Goal: Task Accomplishment & Management: Use online tool/utility

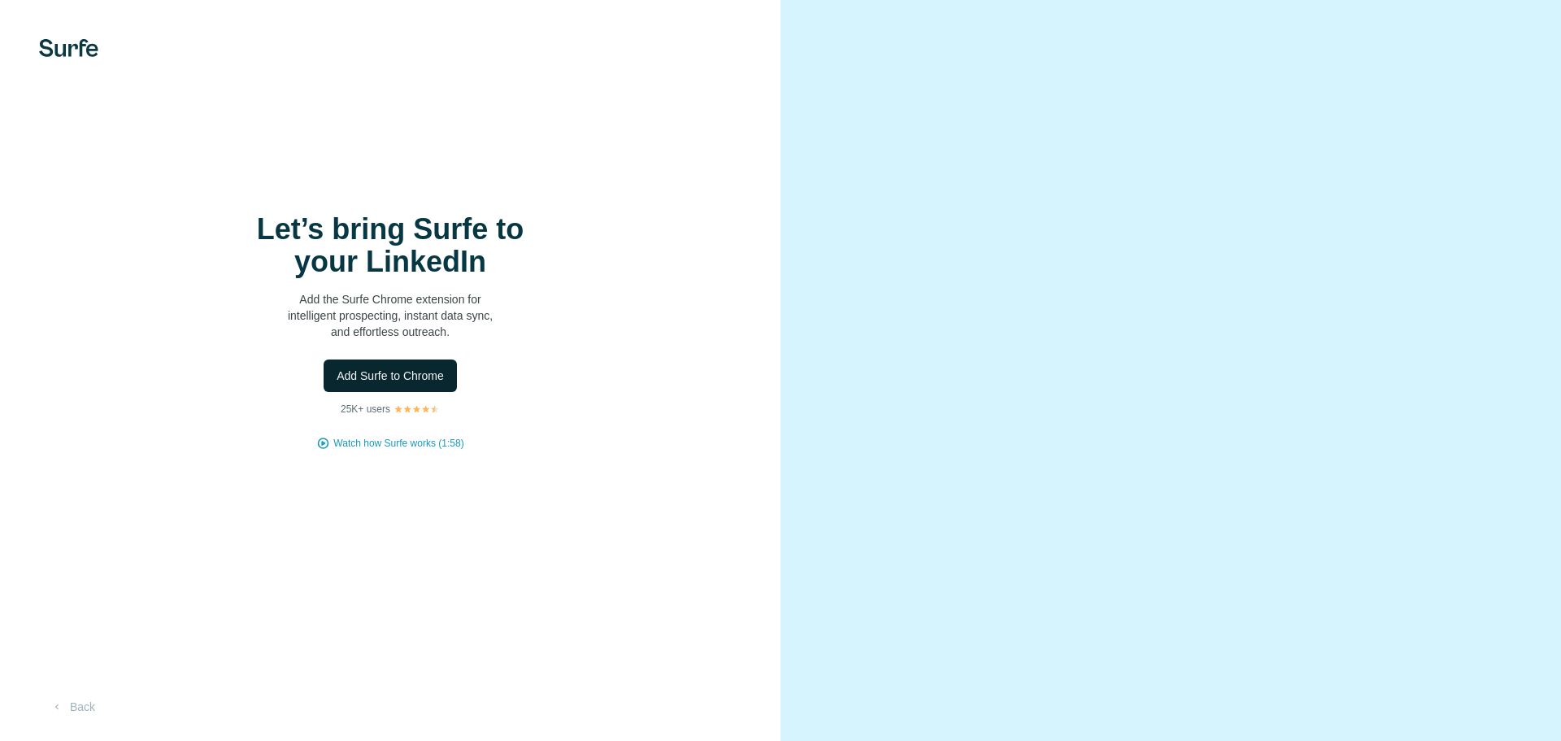
click at [418, 379] on span "Add Surfe to Chrome" at bounding box center [390, 375] width 107 height 16
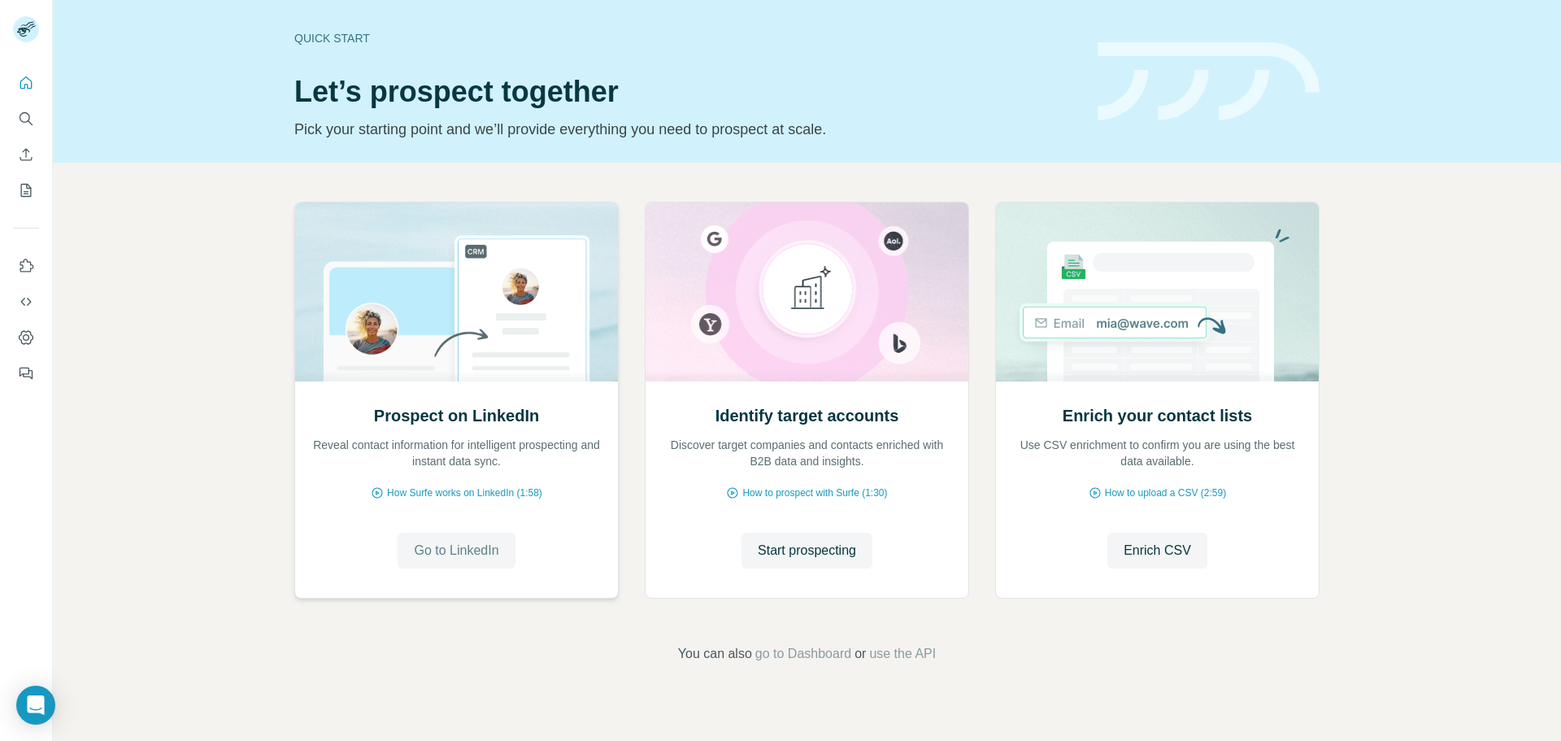
click at [471, 546] on span "Go to LinkedIn" at bounding box center [456, 551] width 85 height 20
click at [821, 541] on span "Start prospecting" at bounding box center [807, 551] width 98 height 20
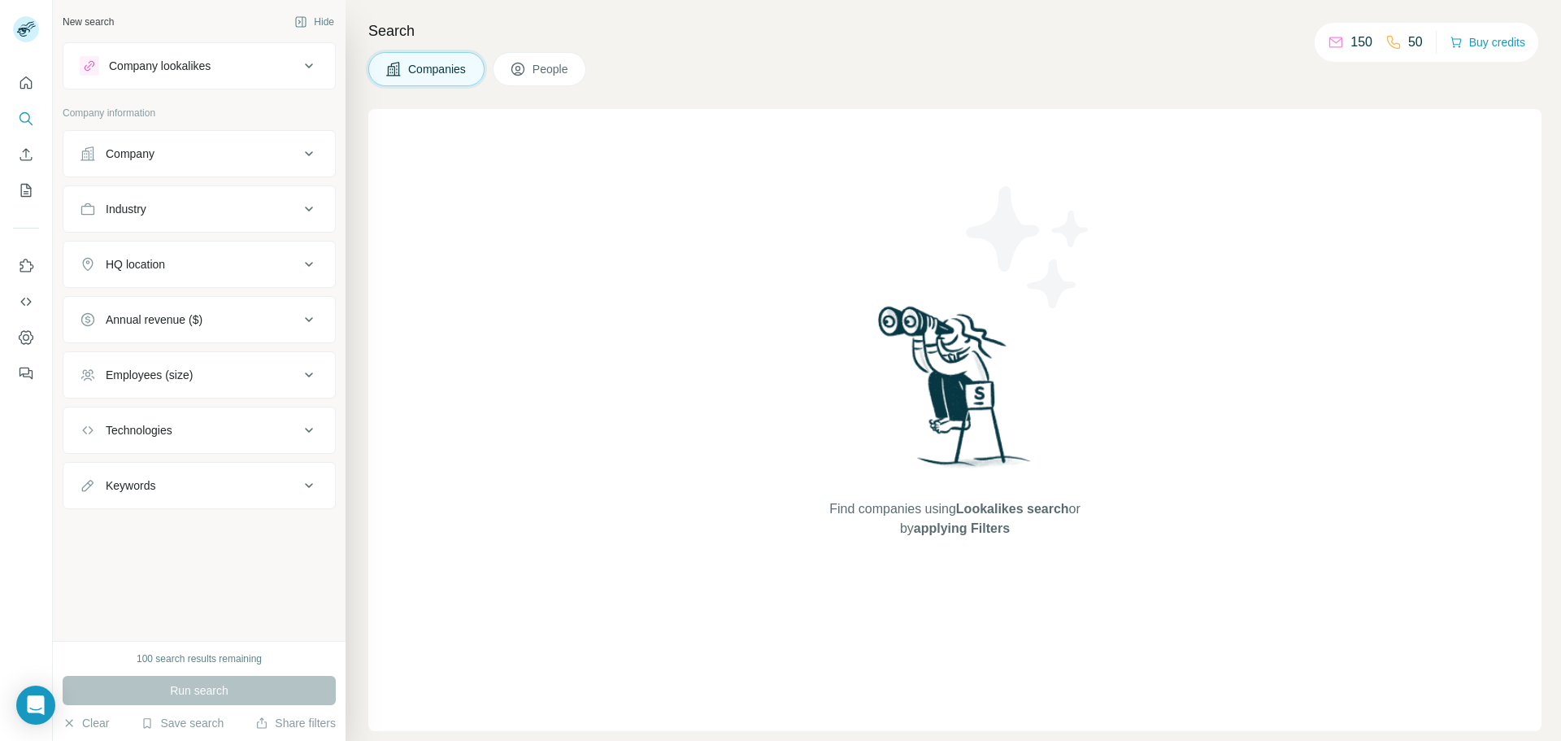
click at [263, 80] on button "Company lookalikes" at bounding box center [199, 65] width 272 height 39
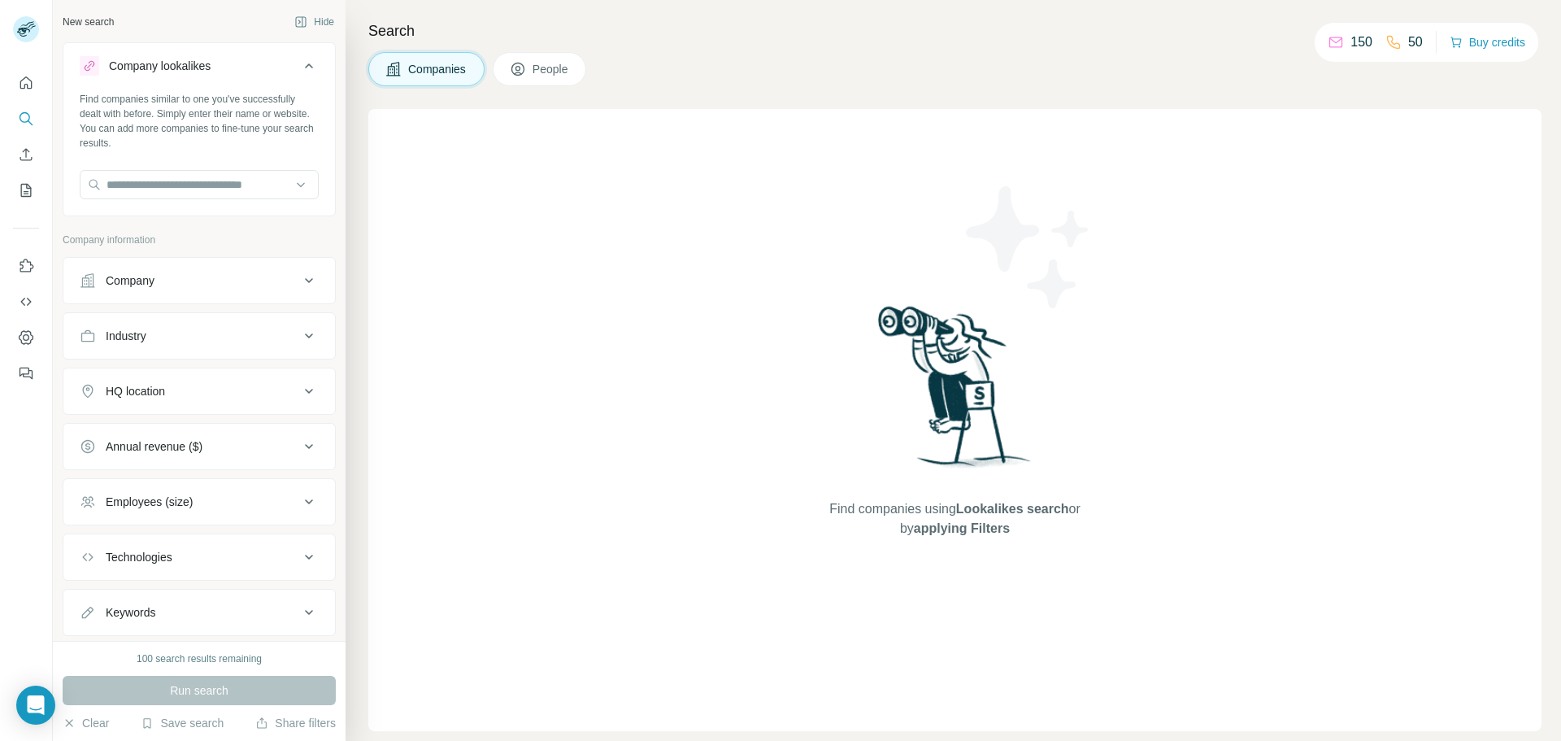
click at [263, 80] on button "Company lookalikes" at bounding box center [199, 69] width 272 height 46
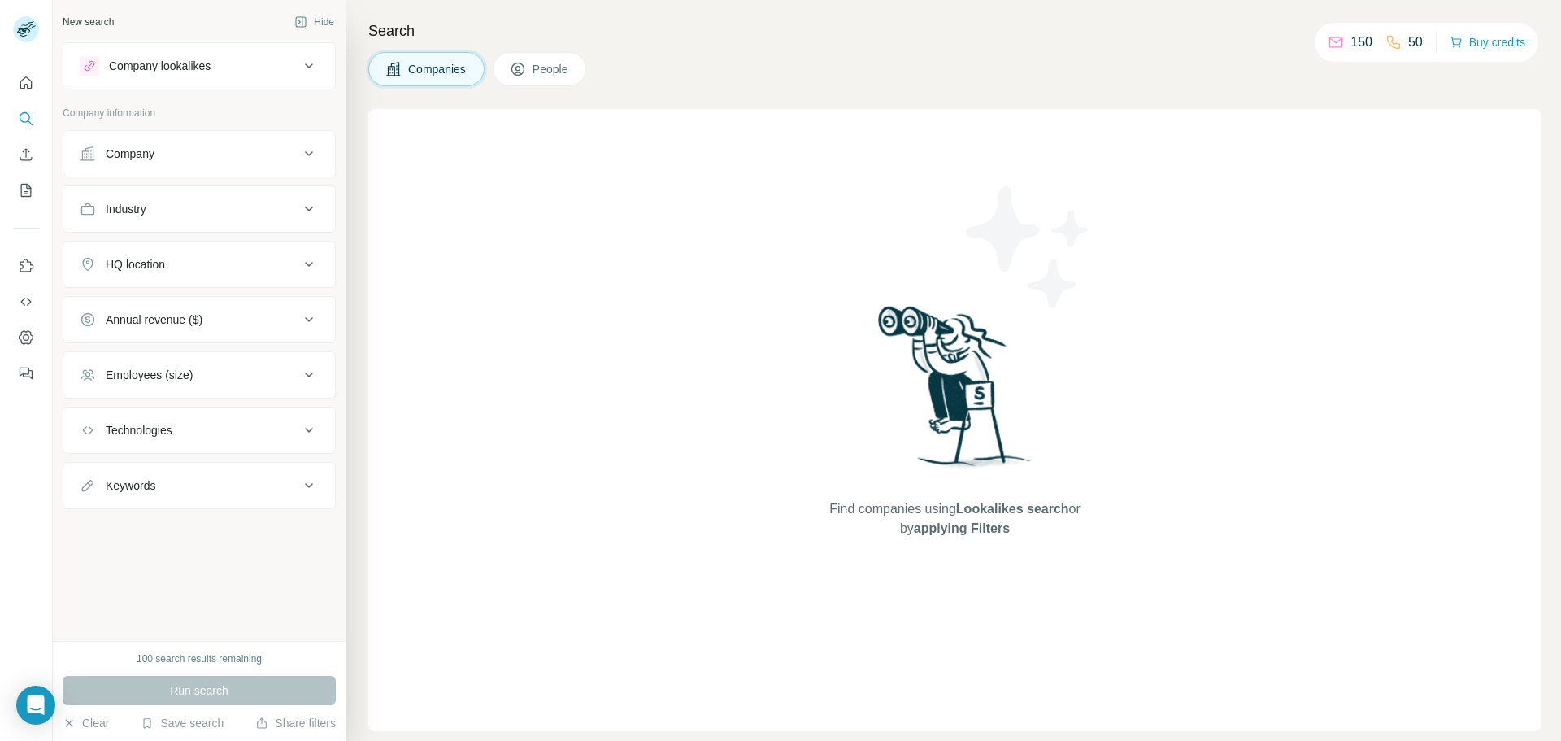
click at [1033, 94] on div "Search Companies People Find companies using Lookalikes search or by applying F…" at bounding box center [953, 370] width 1215 height 741
click at [272, 64] on div "Company lookalikes" at bounding box center [190, 66] width 220 height 20
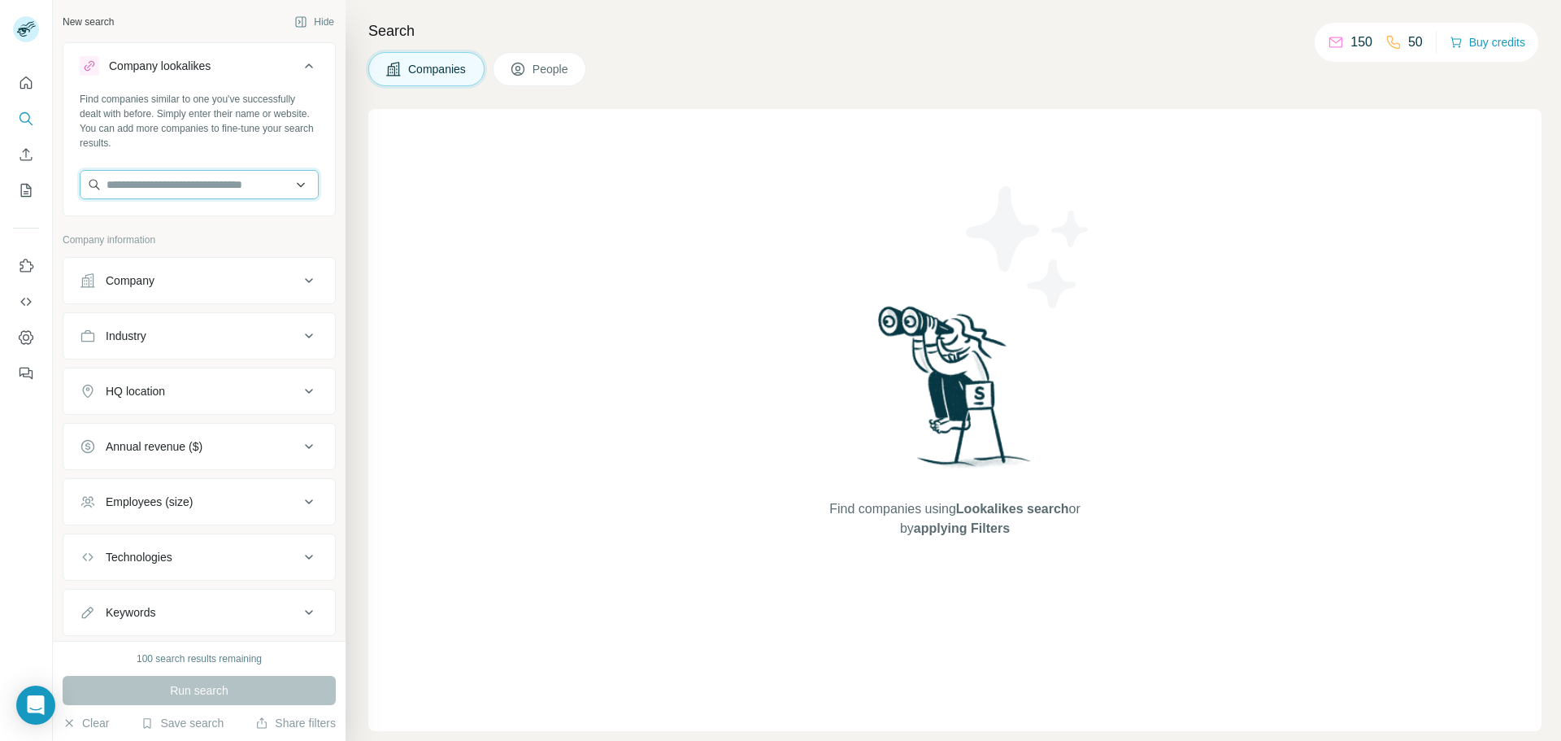
click at [259, 179] on input "text" at bounding box center [199, 184] width 239 height 29
click at [403, 168] on div "Find companies using Lookalikes search or by applying Filters" at bounding box center [954, 420] width 1173 height 622
click at [236, 271] on button "Company" at bounding box center [199, 280] width 272 height 39
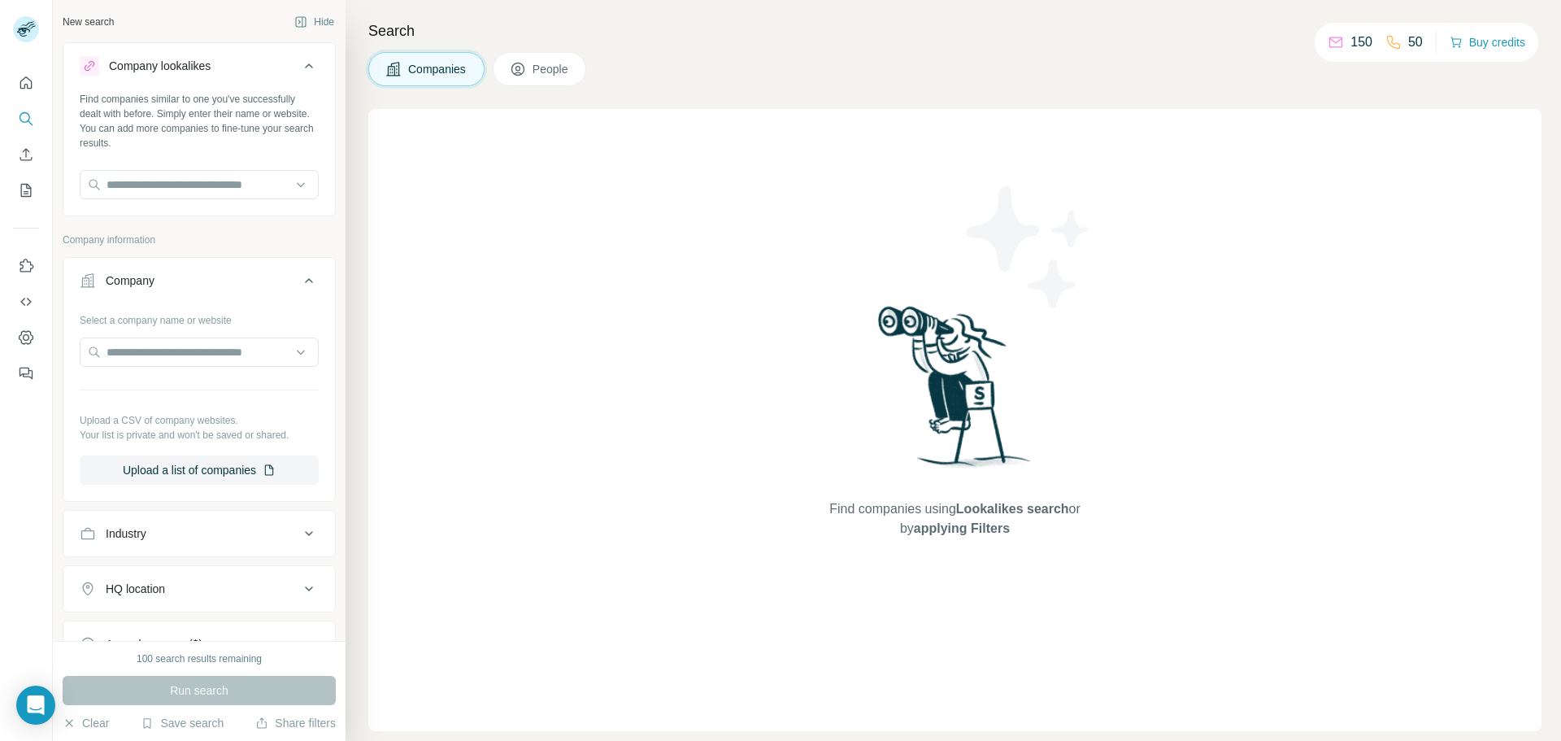
click at [236, 271] on button "Company" at bounding box center [199, 284] width 272 height 46
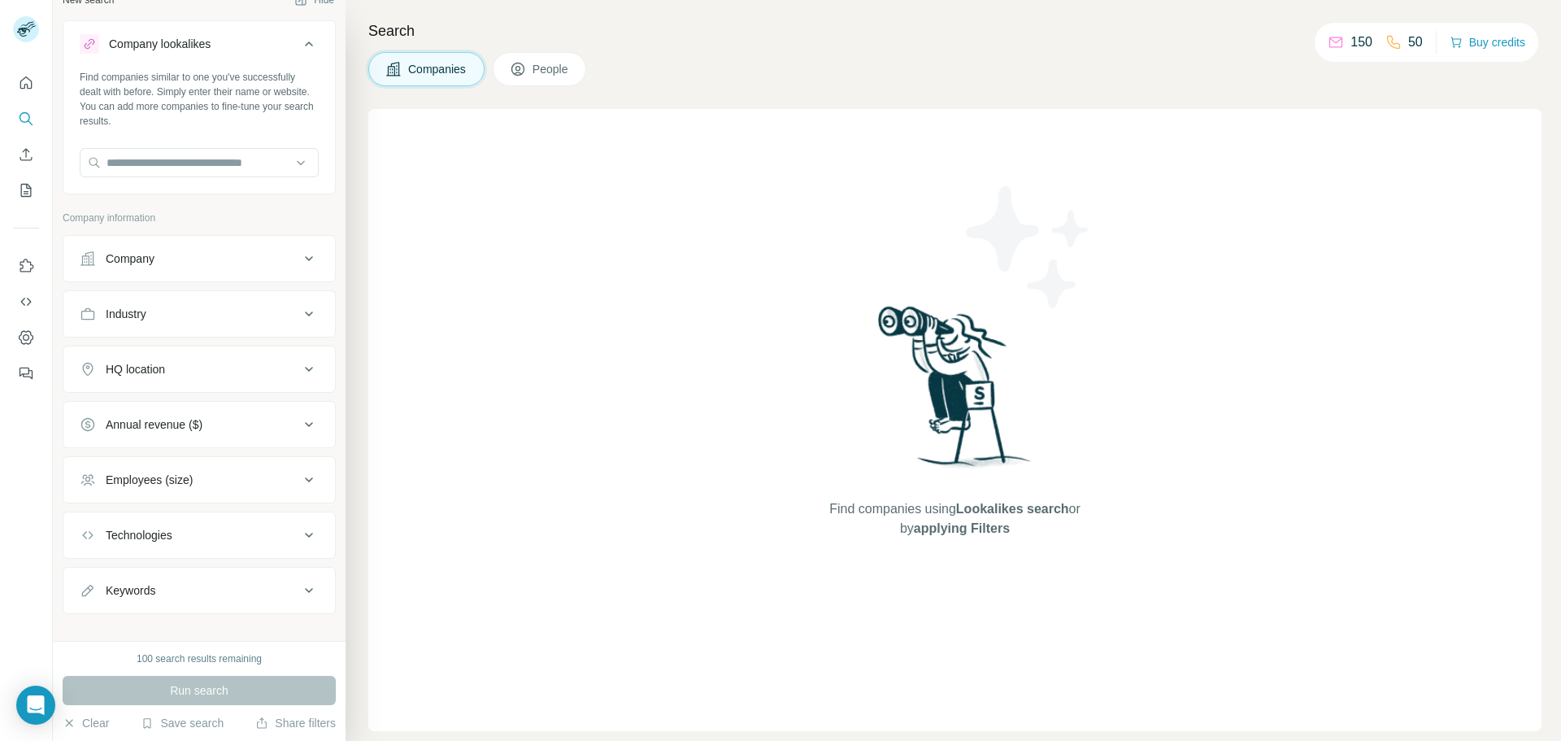
scroll to position [41, 0]
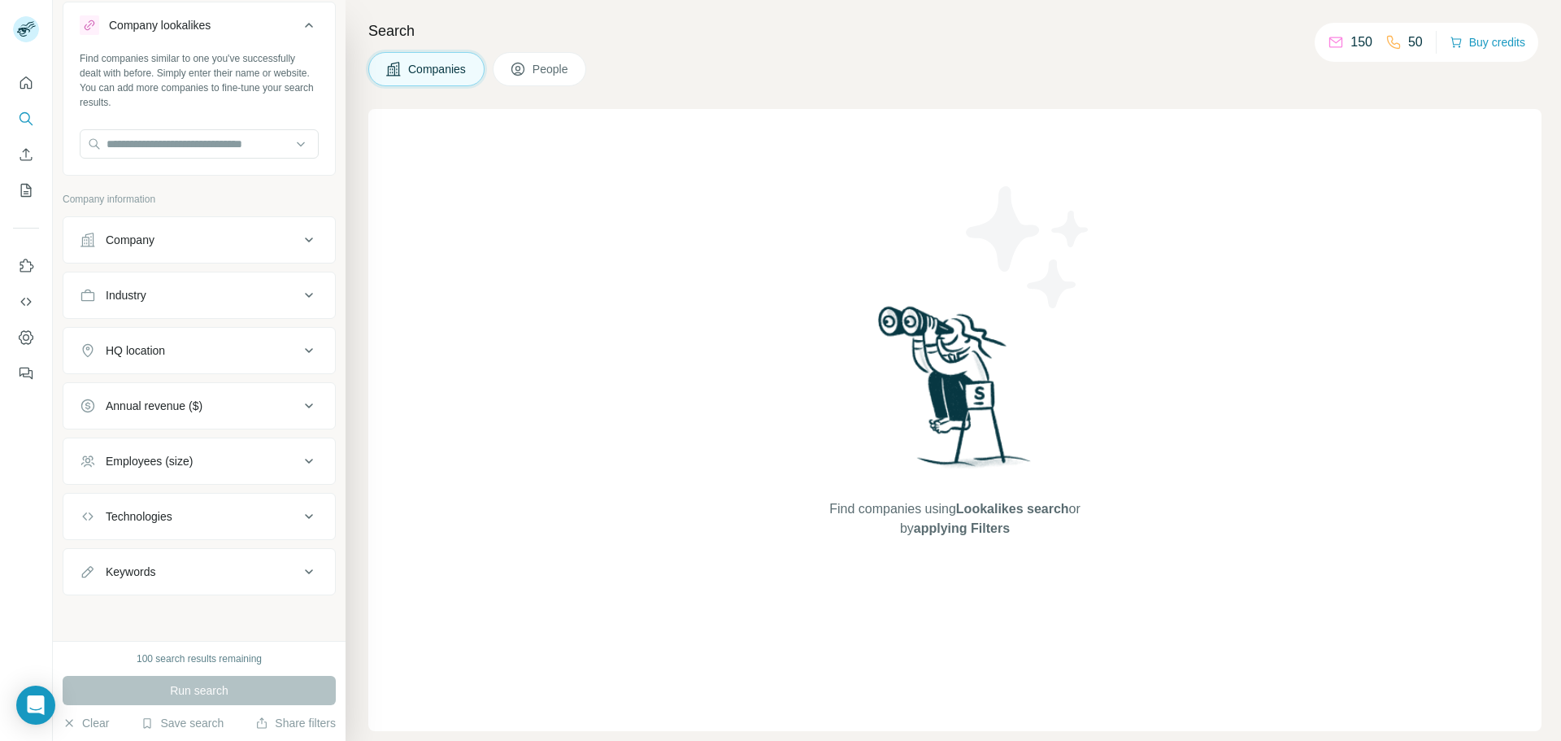
click at [243, 344] on div "HQ location" at bounding box center [190, 350] width 220 height 16
click at [204, 396] on input "text" at bounding box center [199, 390] width 239 height 29
type input "*"
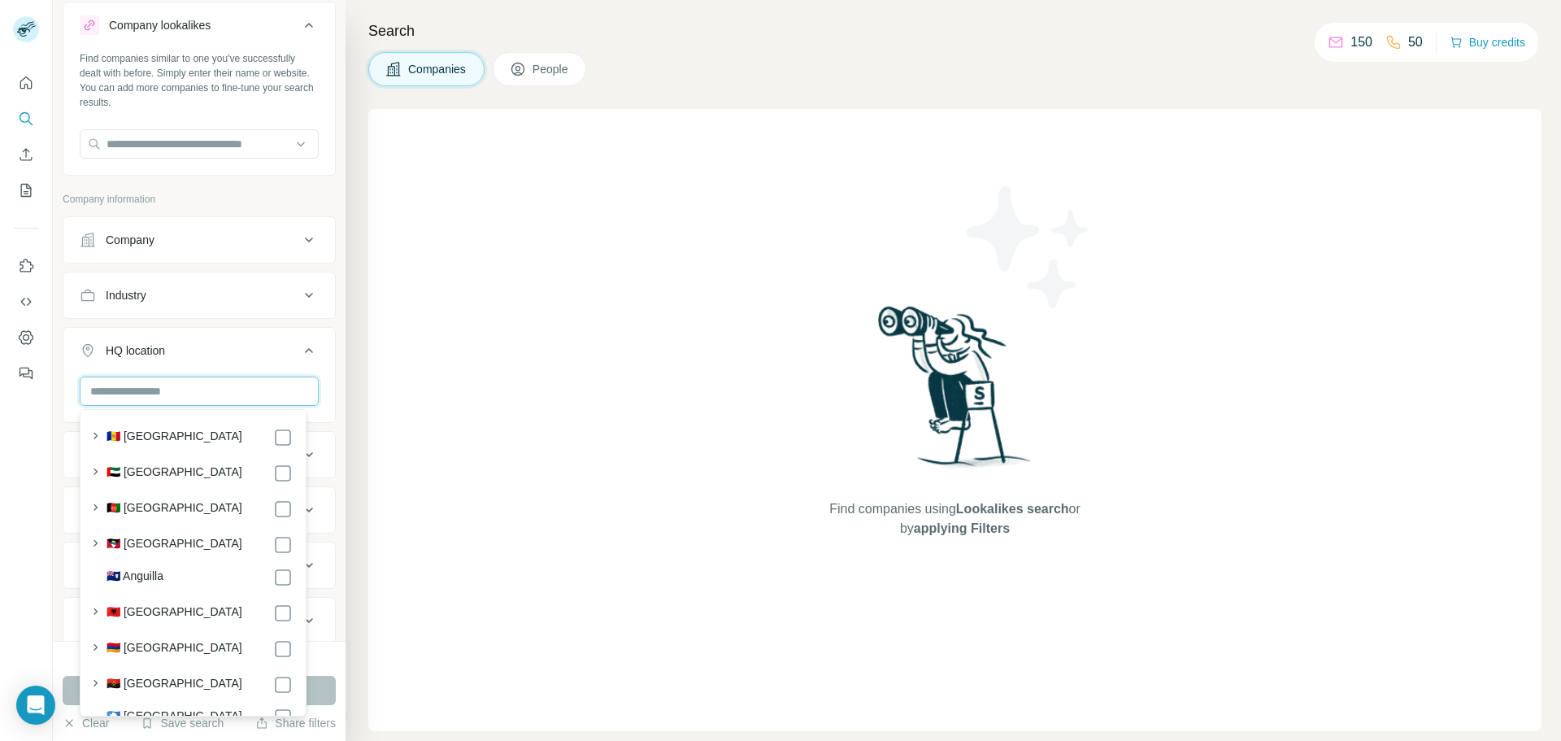
type input "*"
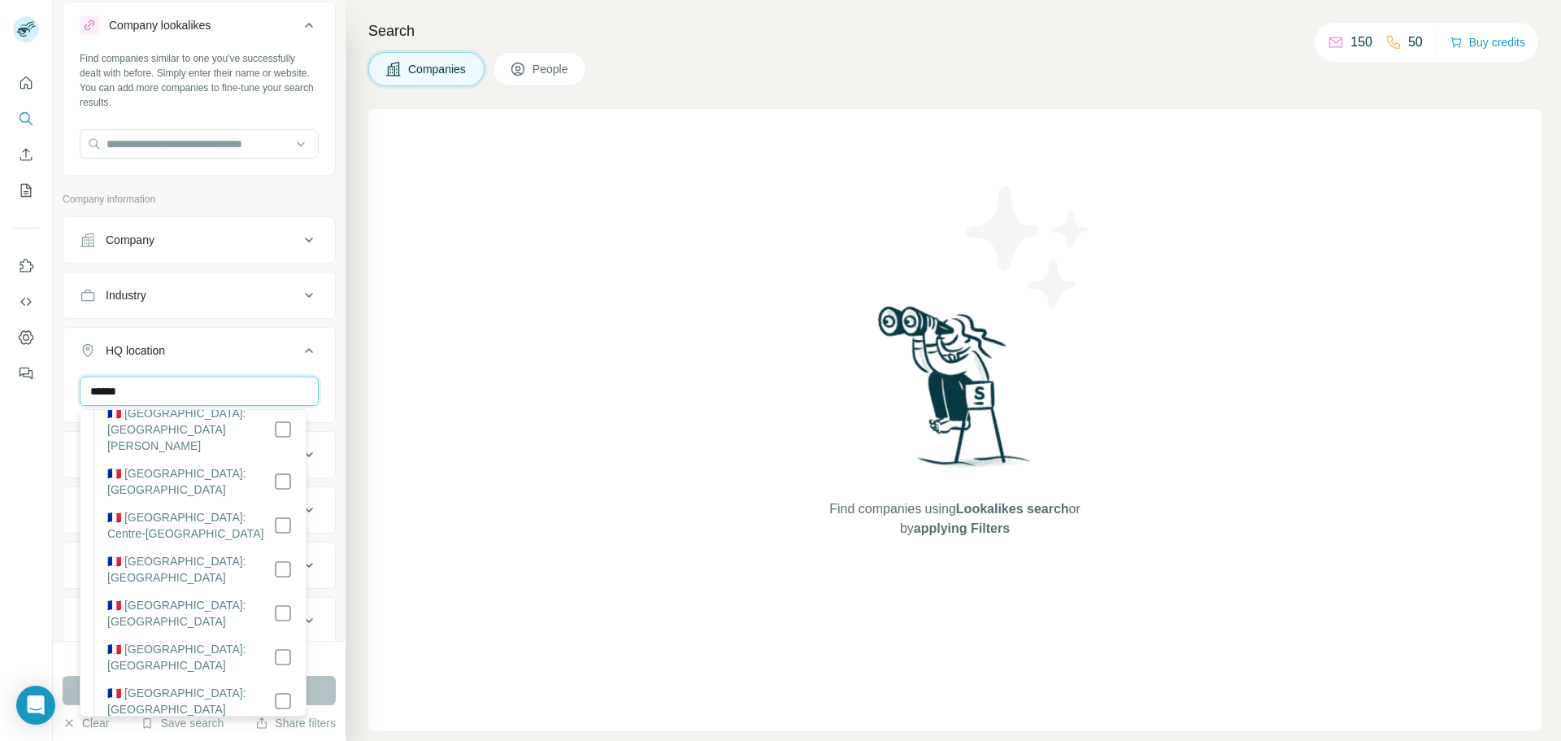
scroll to position [2033, 0]
type input "******"
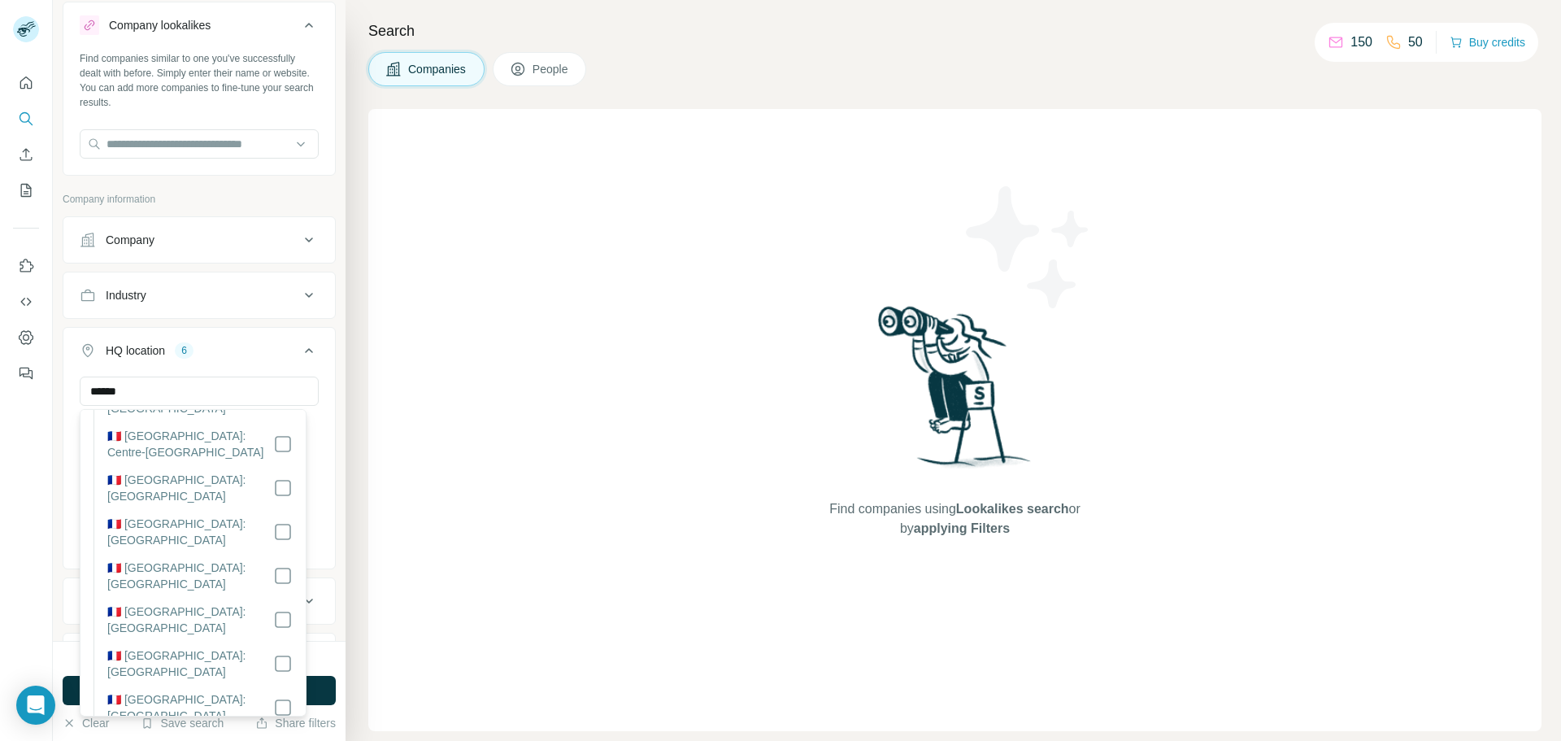
scroll to position [2114, 0]
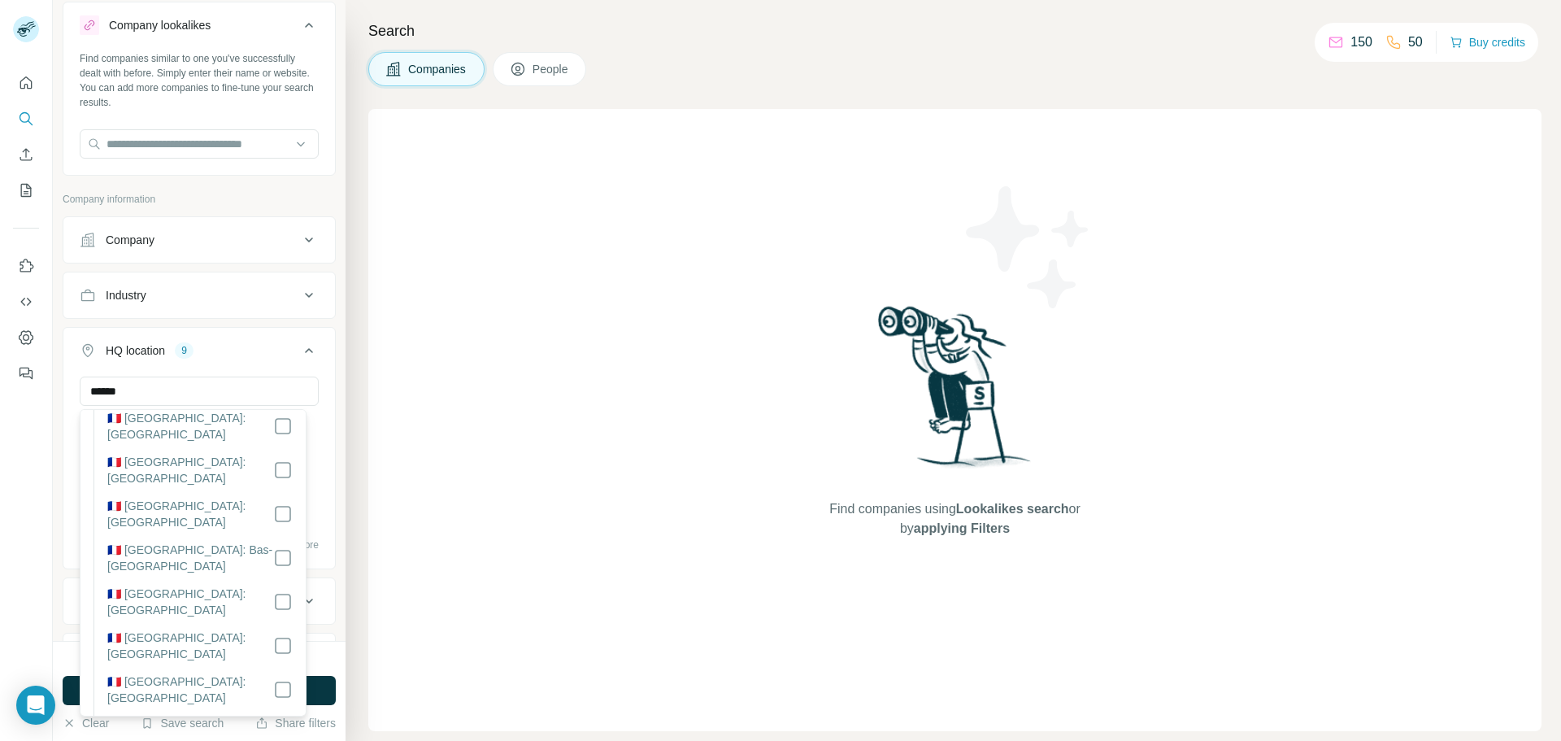
scroll to position [2276, 0]
click at [403, 509] on div "Find companies using Lookalikes search or by applying Filters" at bounding box center [954, 420] width 1173 height 622
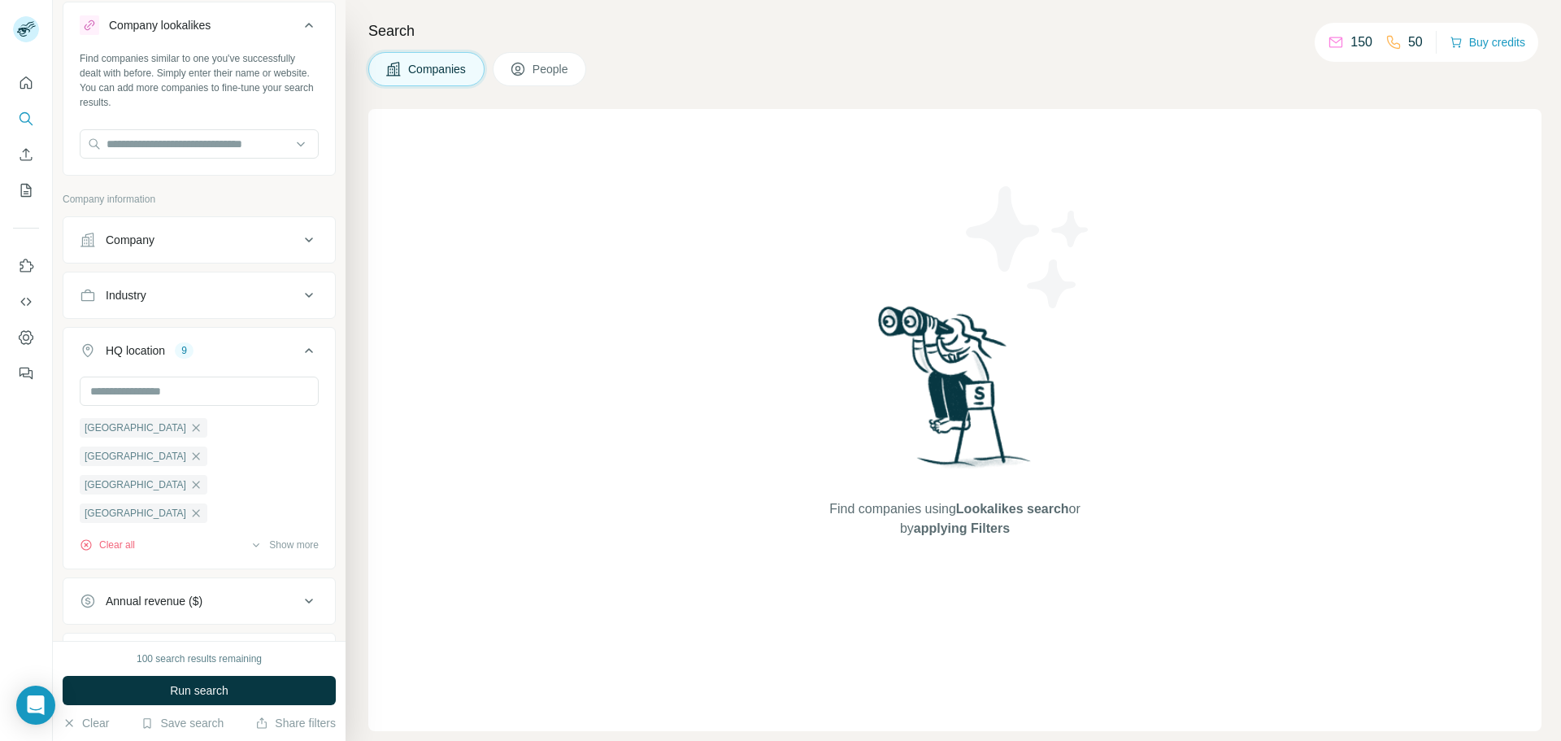
click at [212, 675] on div "100 search results remaining Run search Clear Save search Share filters" at bounding box center [199, 691] width 293 height 100
click at [196, 694] on span "Run search" at bounding box center [199, 690] width 59 height 16
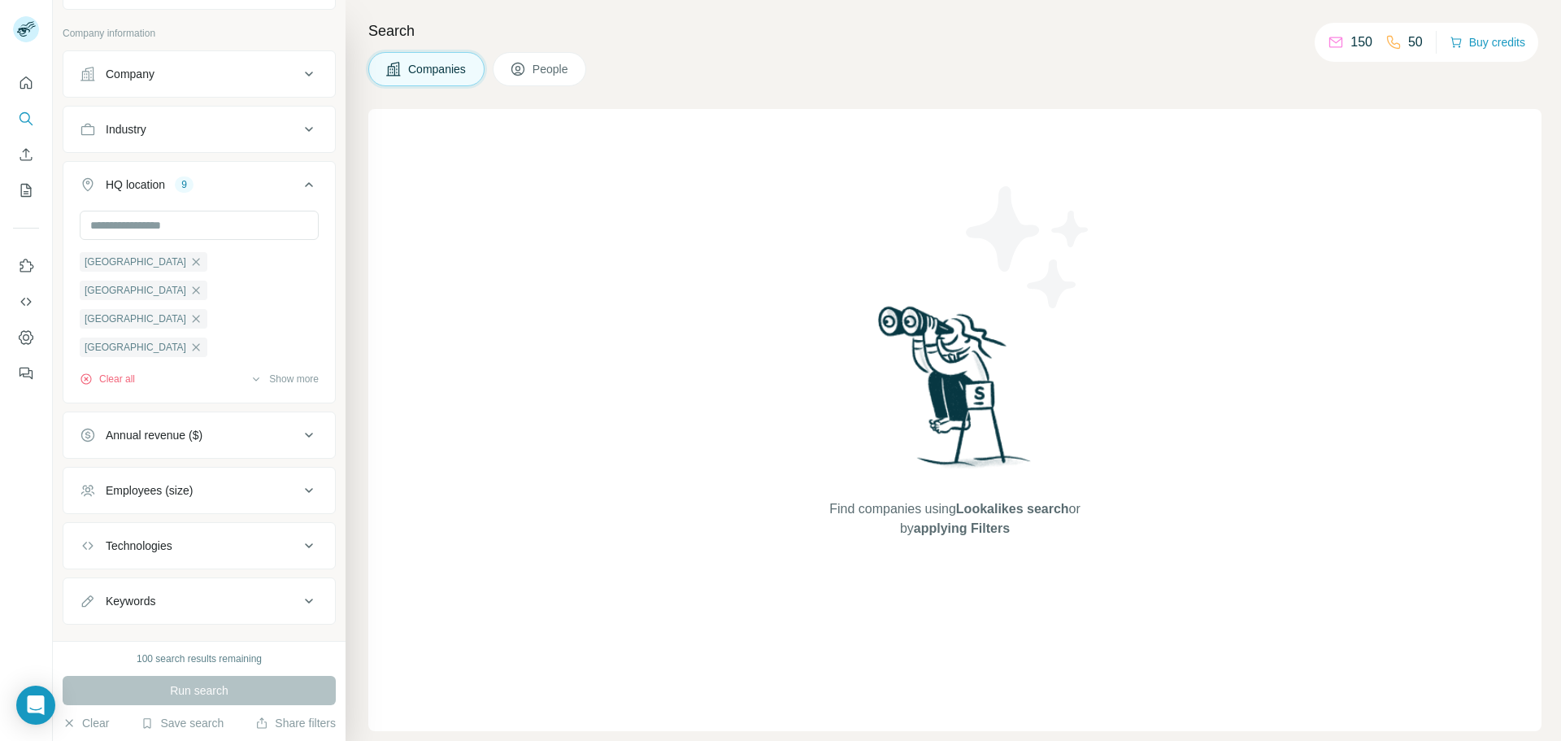
scroll to position [236, 0]
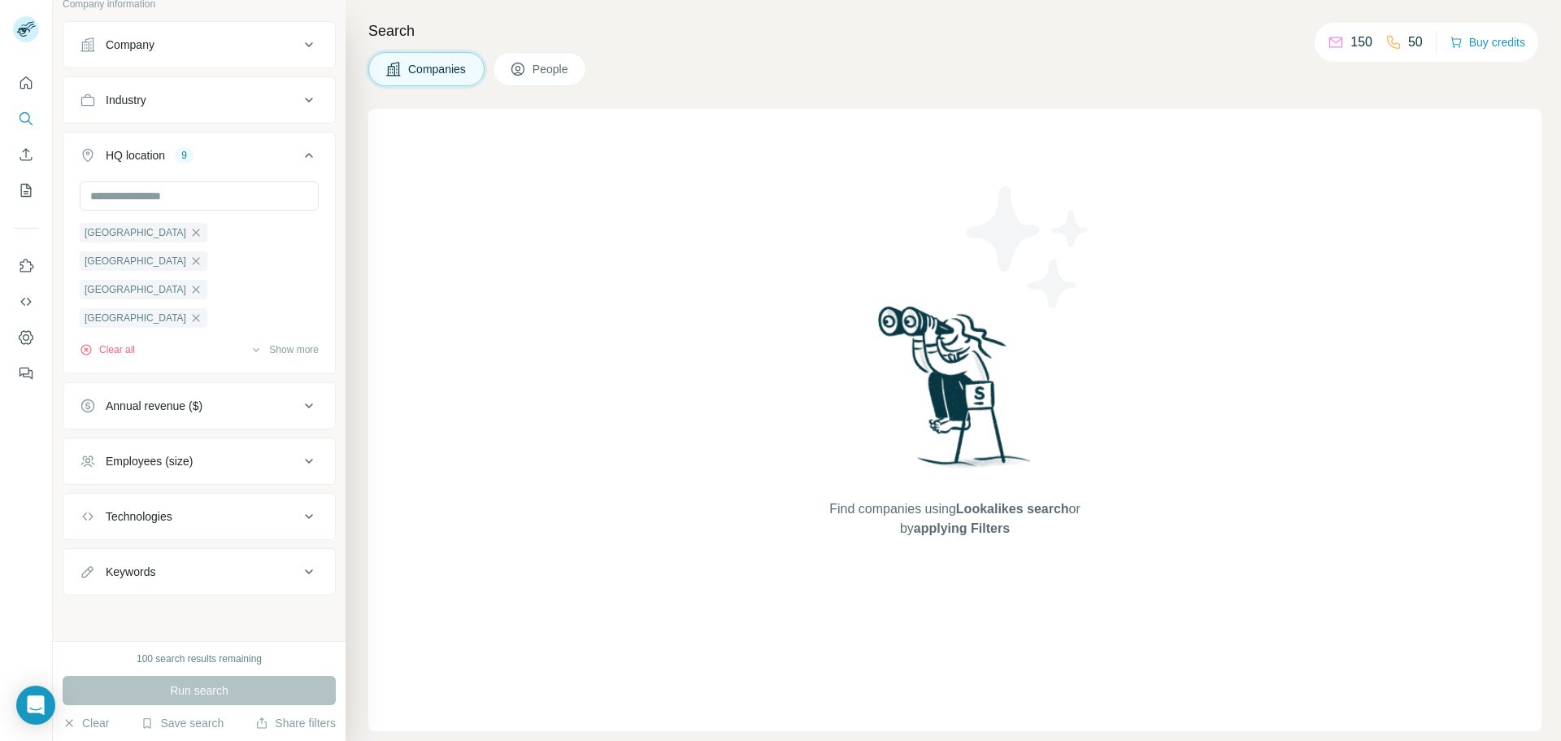
click at [540, 71] on span "People" at bounding box center [551, 69] width 37 height 16
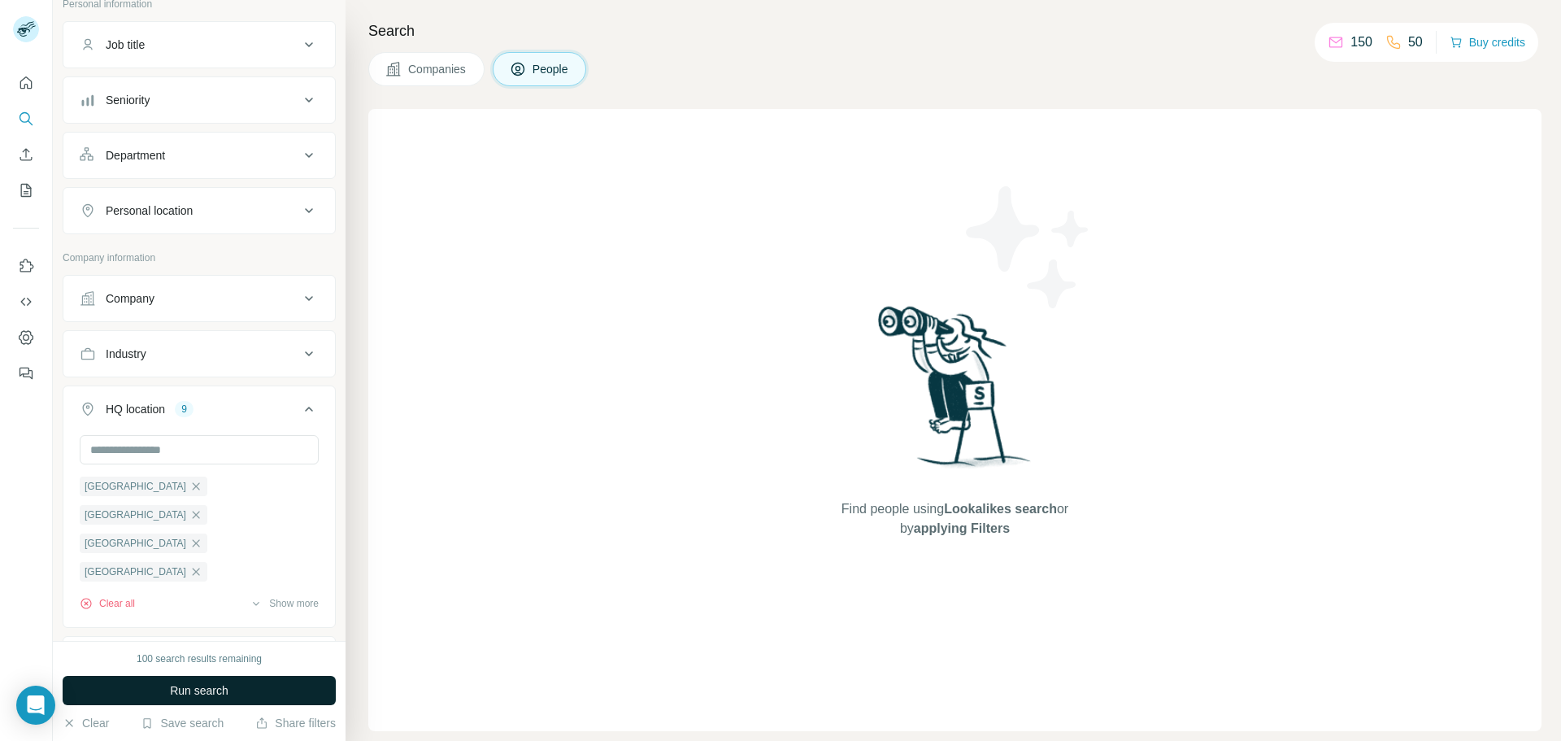
click at [213, 695] on span "Run search" at bounding box center [199, 690] width 59 height 16
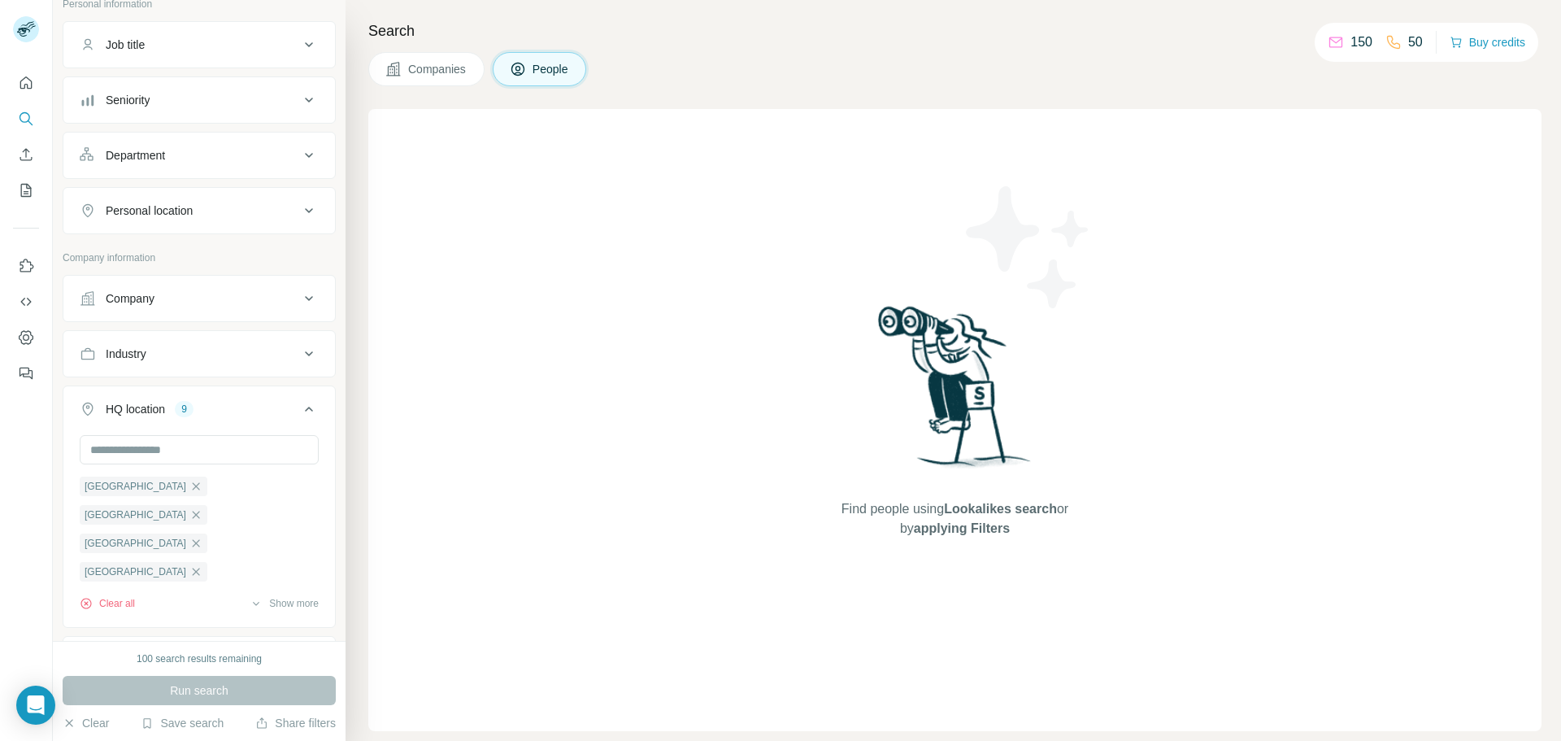
click at [440, 63] on span "Companies" at bounding box center [437, 69] width 59 height 16
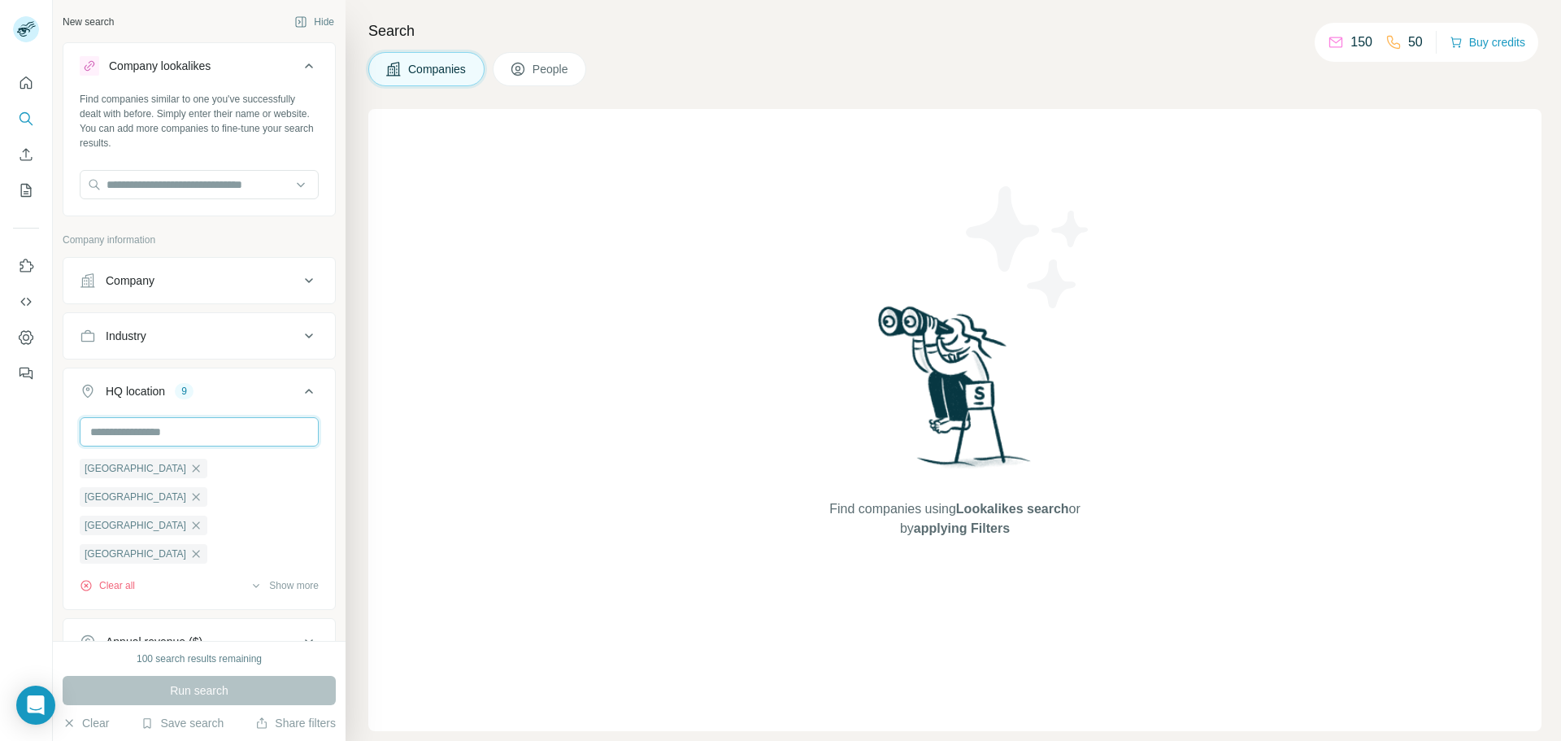
click at [181, 432] on input "text" at bounding box center [199, 431] width 239 height 29
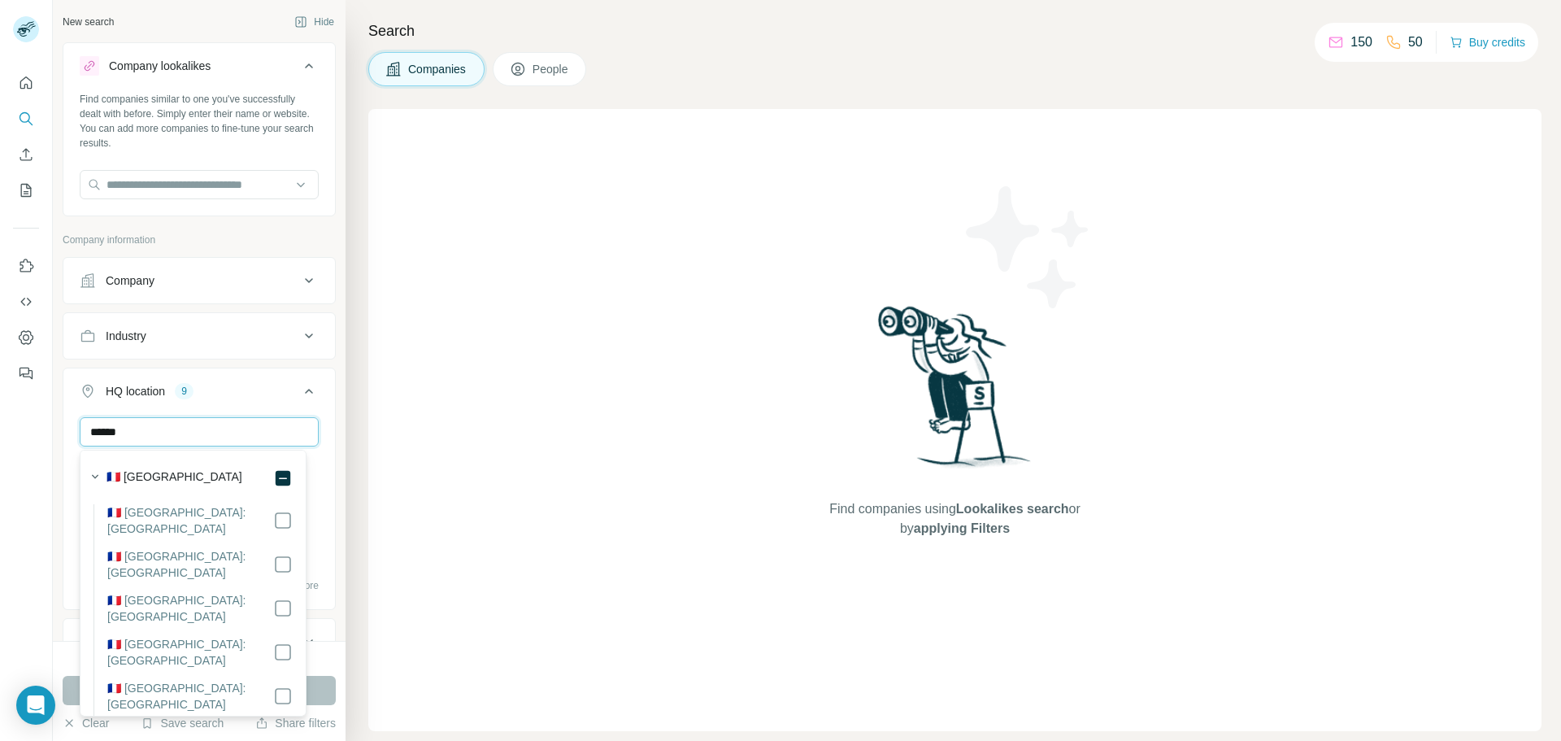
type input "******"
click at [138, 474] on label "🇫🇷 [GEOGRAPHIC_DATA]" at bounding box center [175, 478] width 136 height 20
click at [424, 594] on div "Find companies using Lookalikes search or by applying Filters" at bounding box center [954, 420] width 1173 height 622
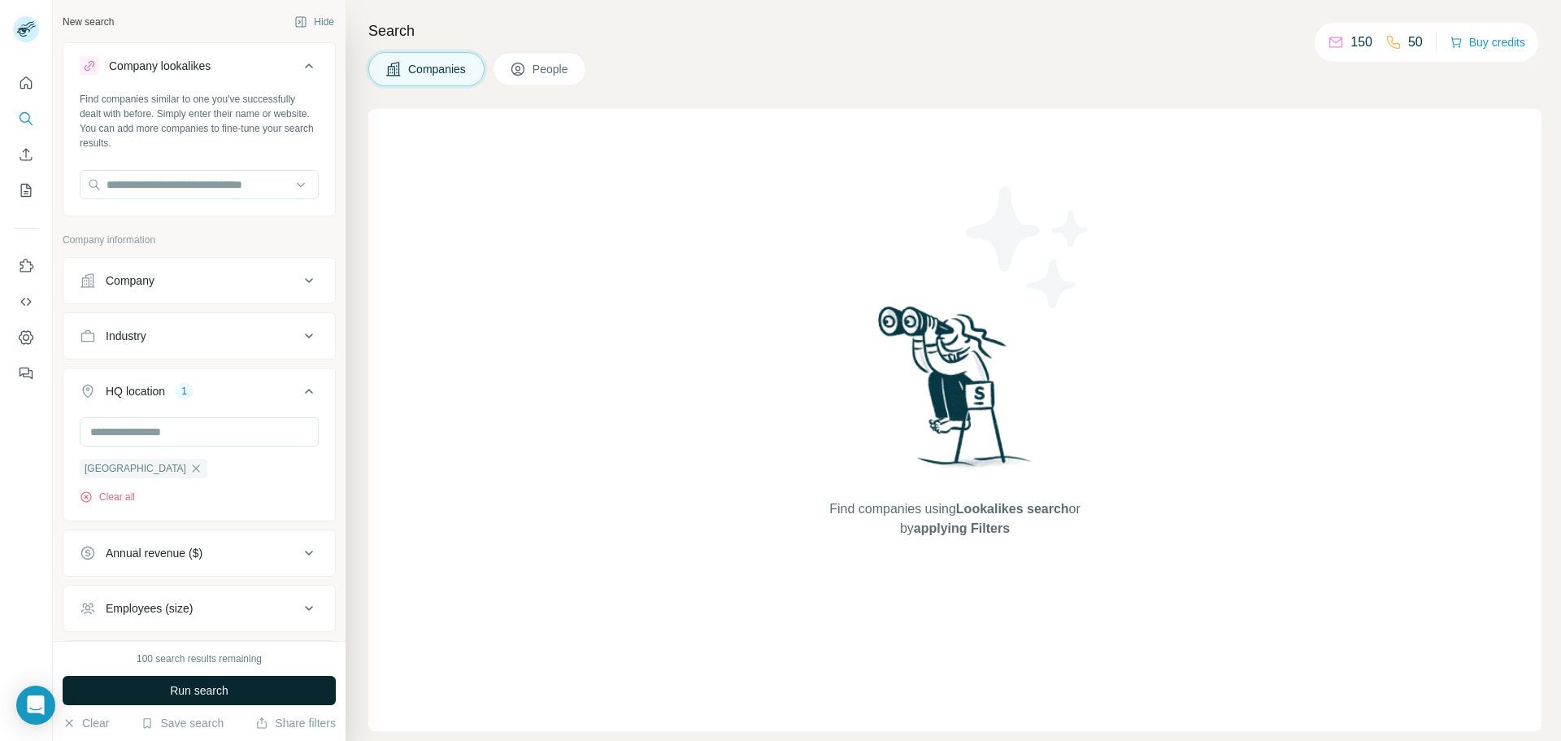
click at [252, 676] on button "Run search" at bounding box center [199, 690] width 273 height 29
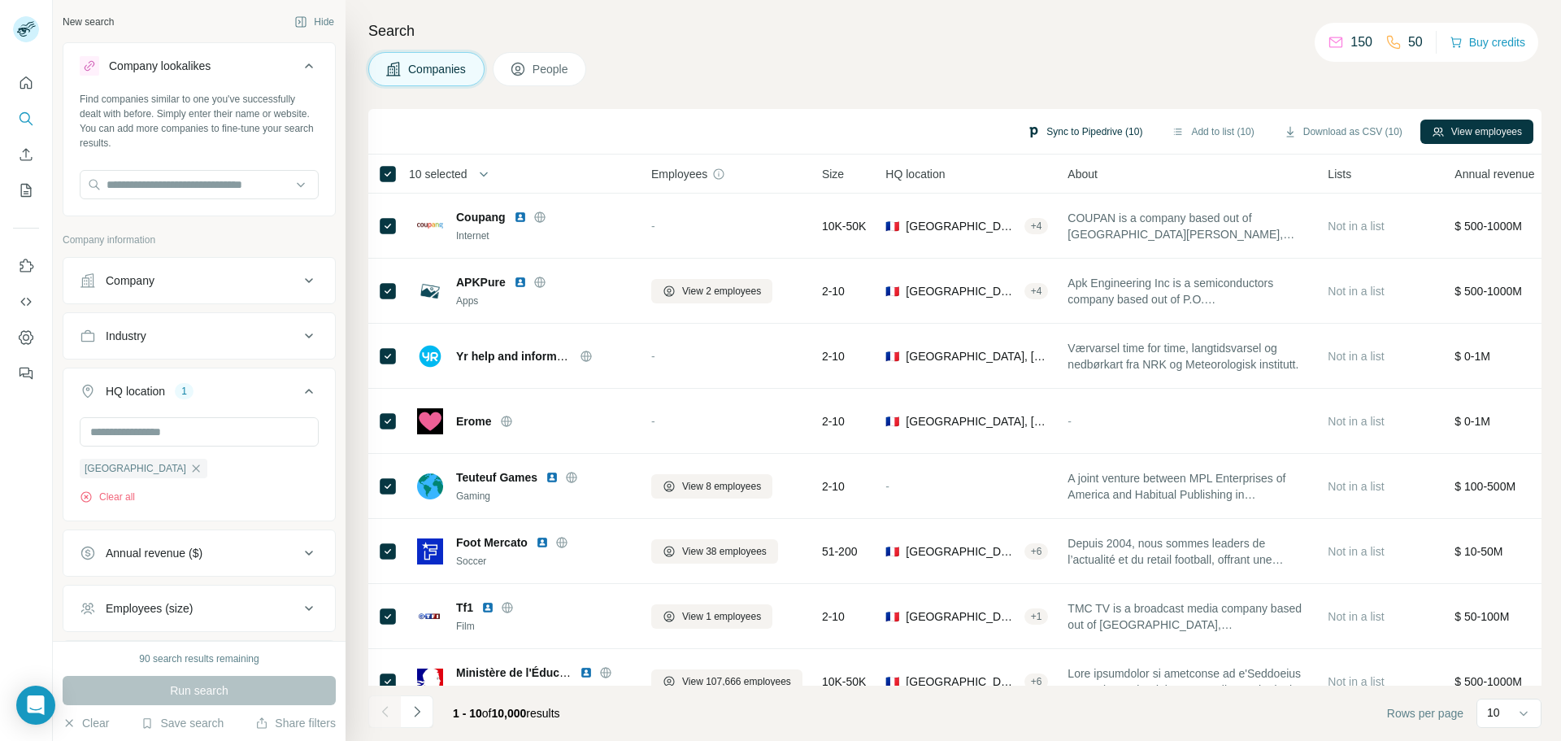
click at [1086, 124] on button "Sync to Pipedrive (10)" at bounding box center [1084, 132] width 138 height 24
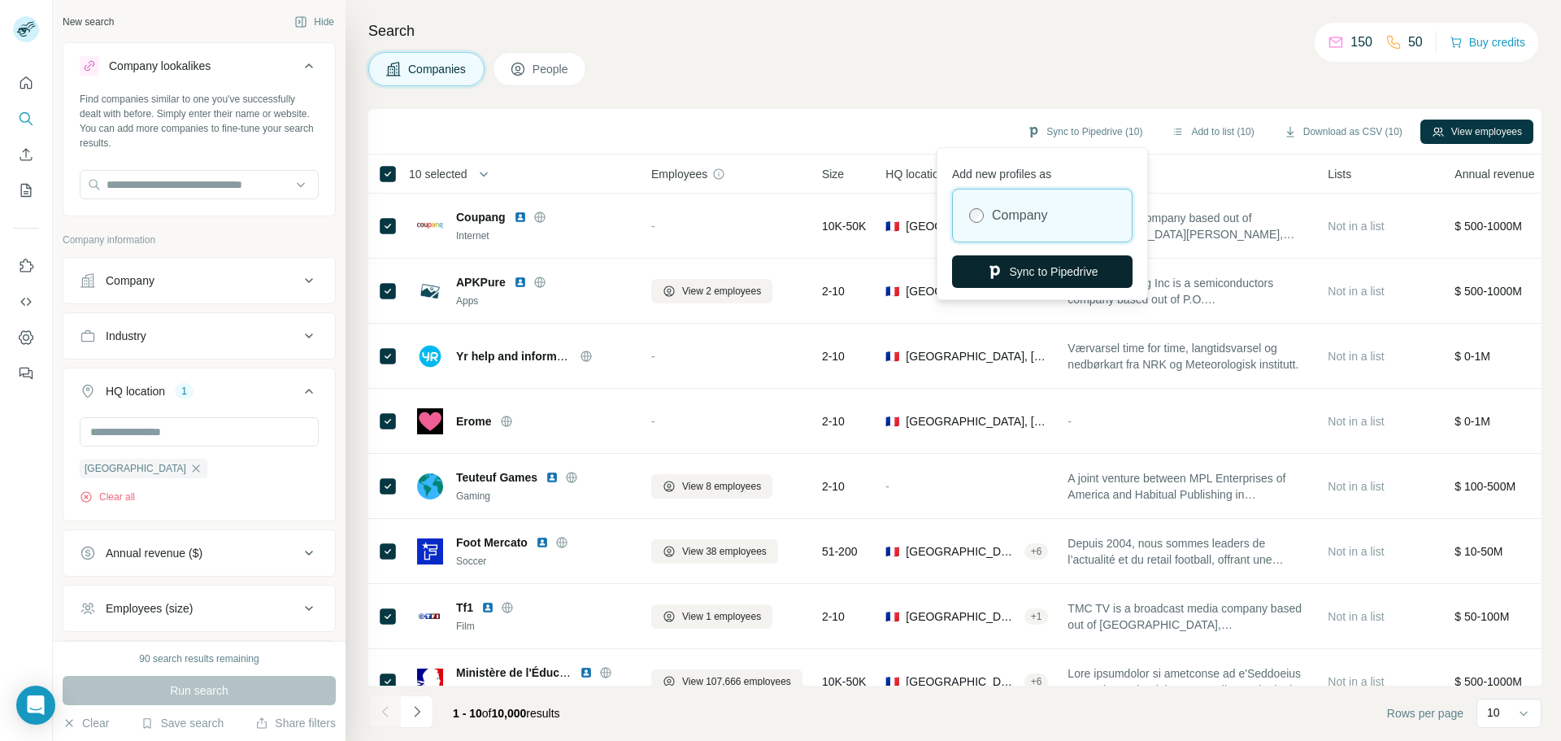
click at [1047, 279] on button "Sync to Pipedrive" at bounding box center [1042, 271] width 180 height 33
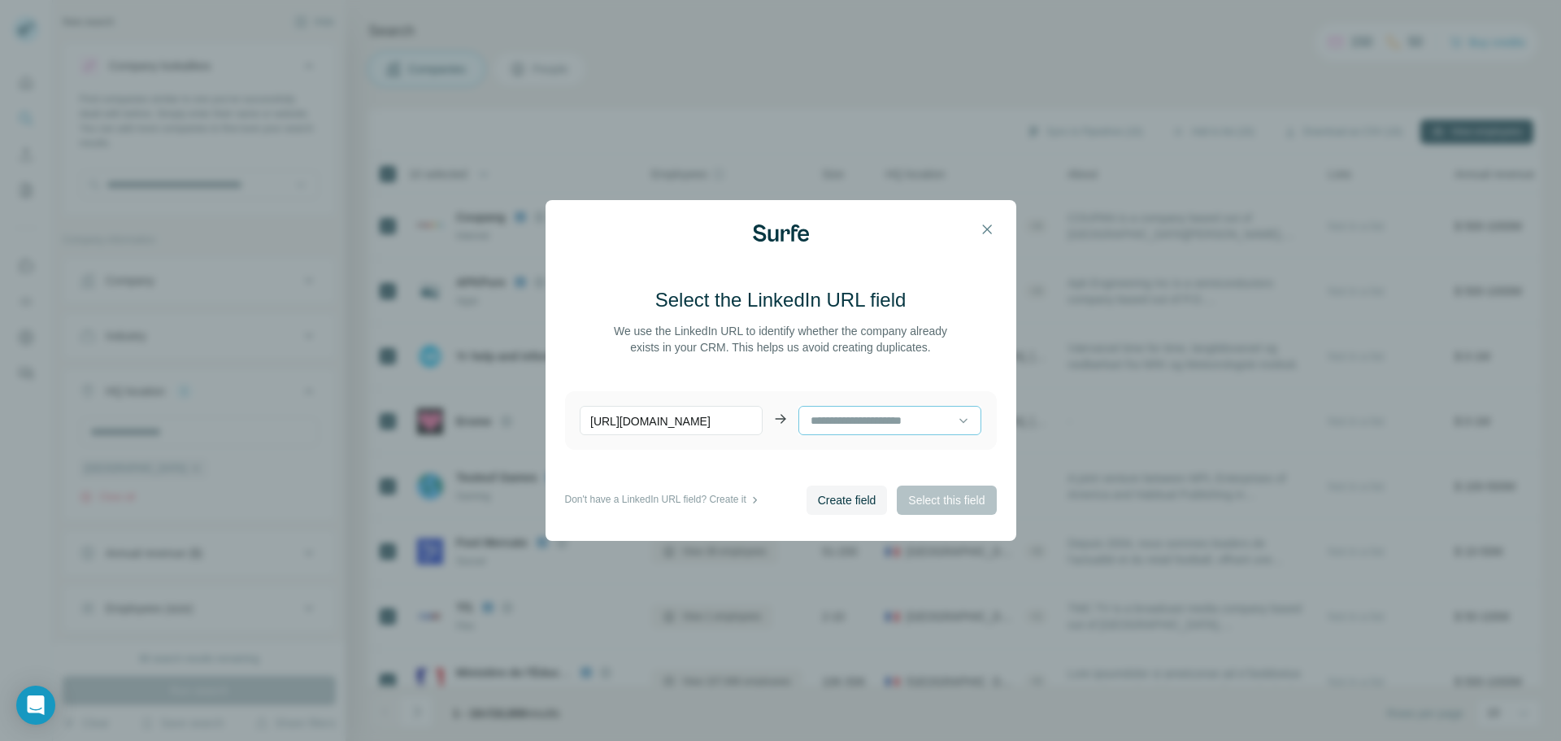
click at [933, 420] on input at bounding box center [883, 420] width 149 height 18
click at [850, 502] on span "Create field" at bounding box center [847, 500] width 59 height 16
click at [946, 509] on button "Select this field" at bounding box center [946, 499] width 99 height 29
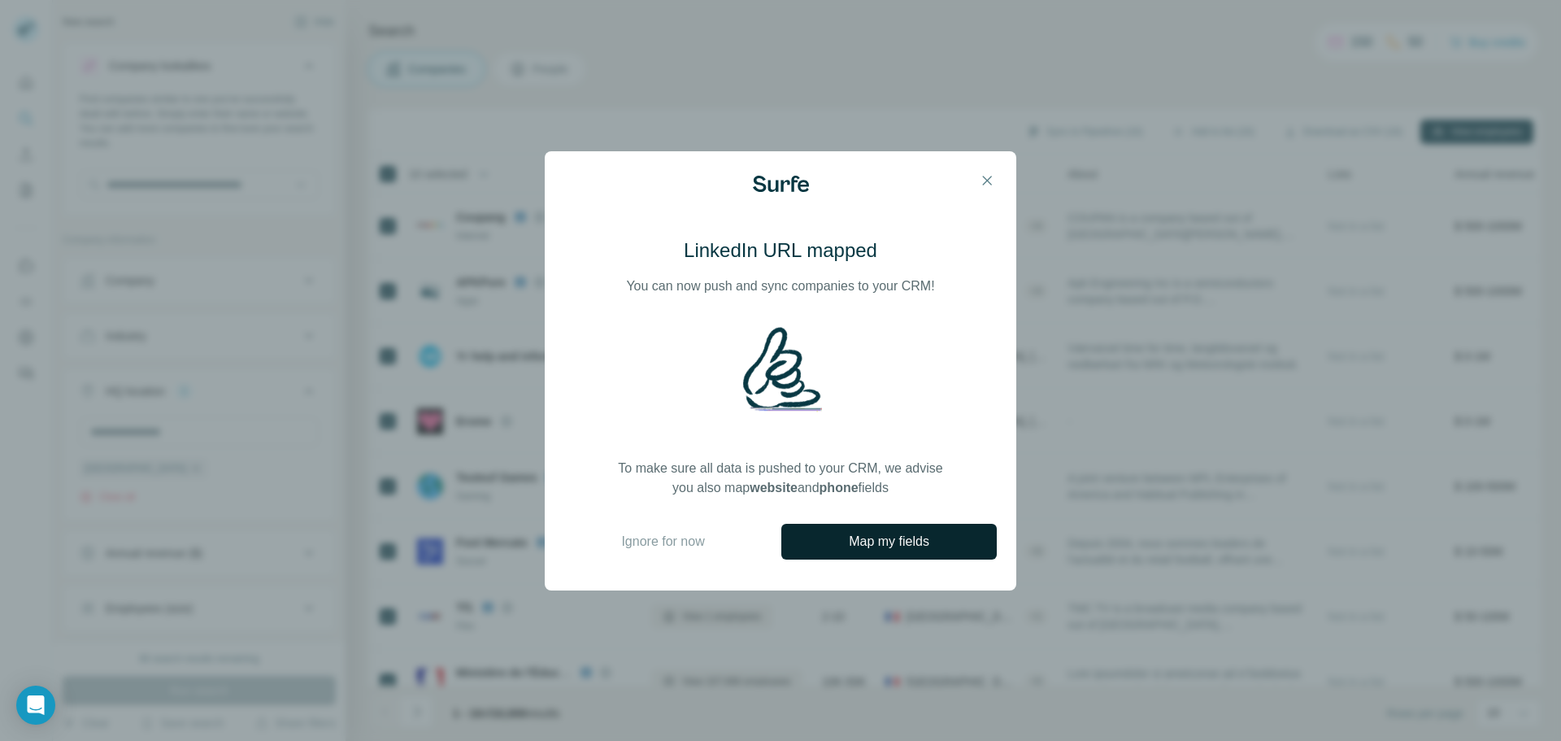
click at [831, 554] on button "Map my fields" at bounding box center [888, 542] width 215 height 36
click at [684, 545] on span "Ignore for now" at bounding box center [662, 542] width 83 height 20
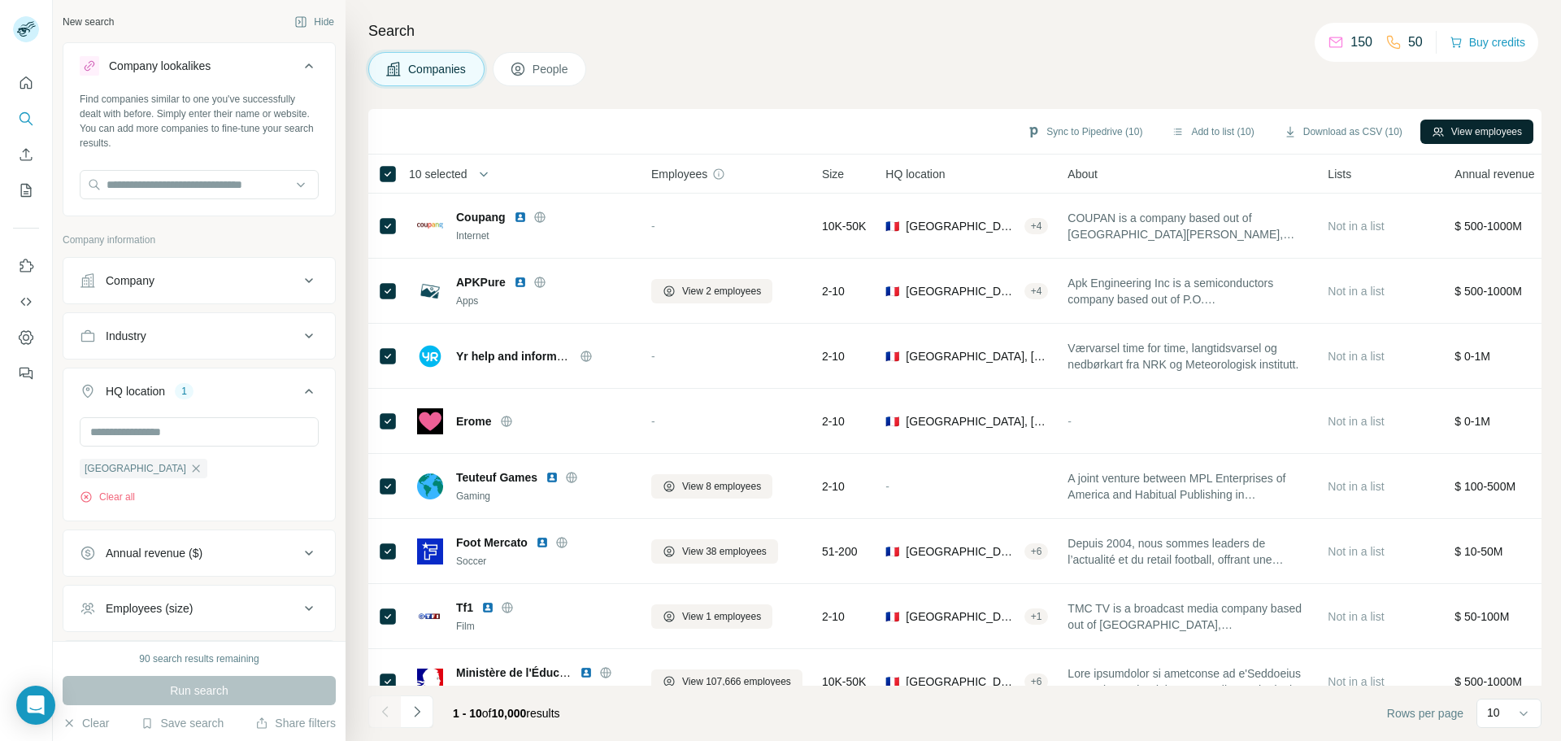
click at [1481, 130] on button "View employees" at bounding box center [1476, 132] width 113 height 24
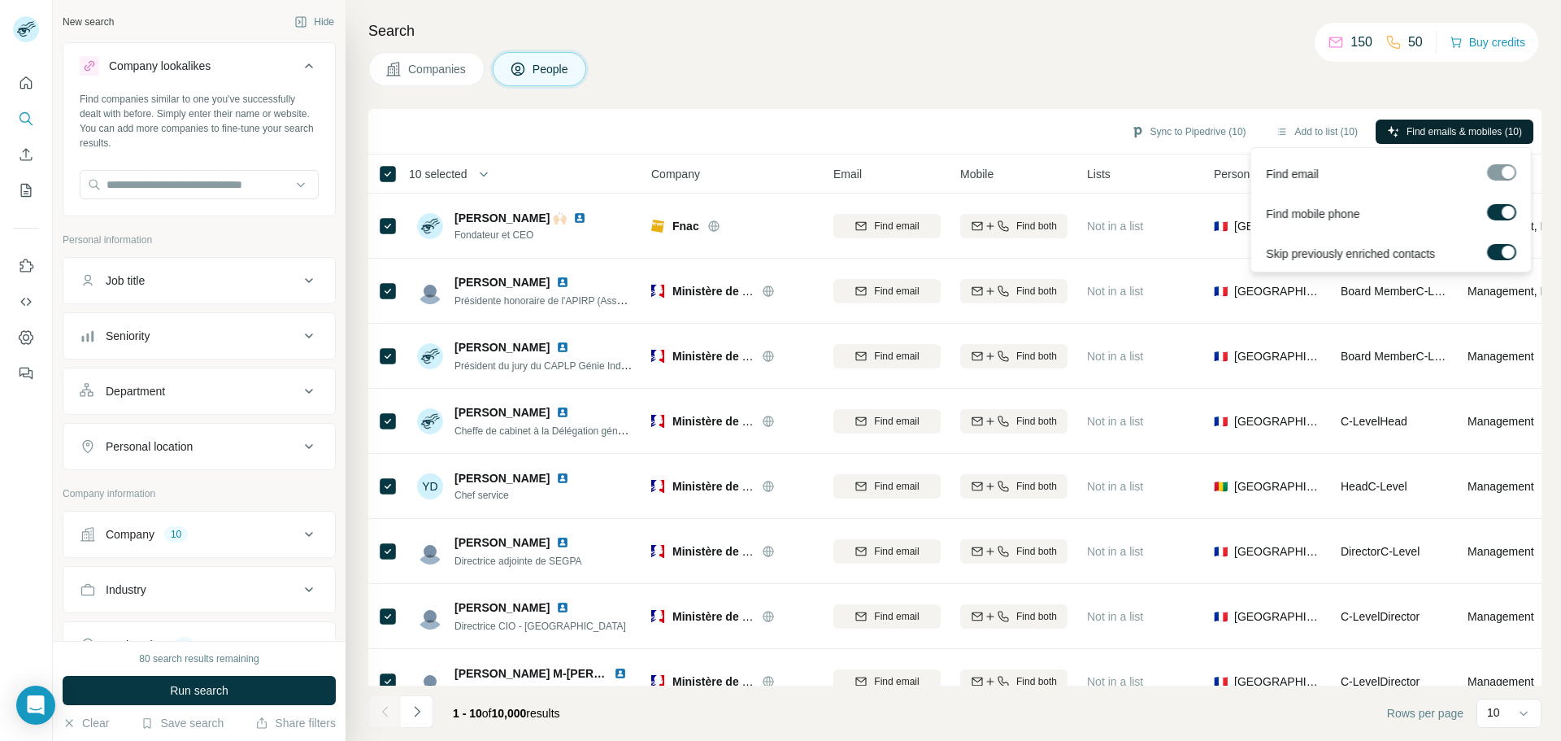
click at [1476, 133] on span "Find emails & mobiles (10)" at bounding box center [1464, 131] width 115 height 15
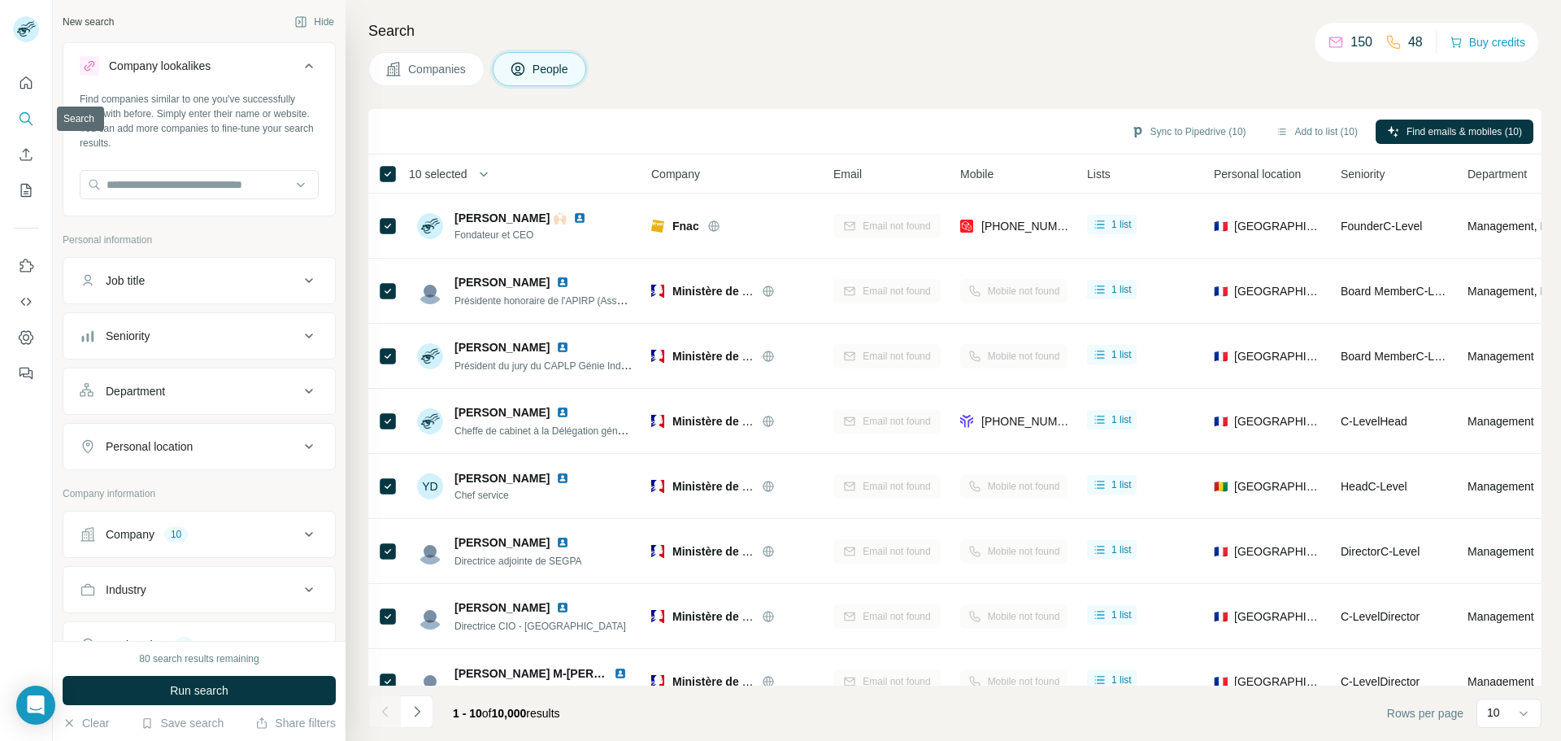
click at [24, 120] on icon "Search" at bounding box center [26, 119] width 16 height 16
